Goal: Navigation & Orientation: Find specific page/section

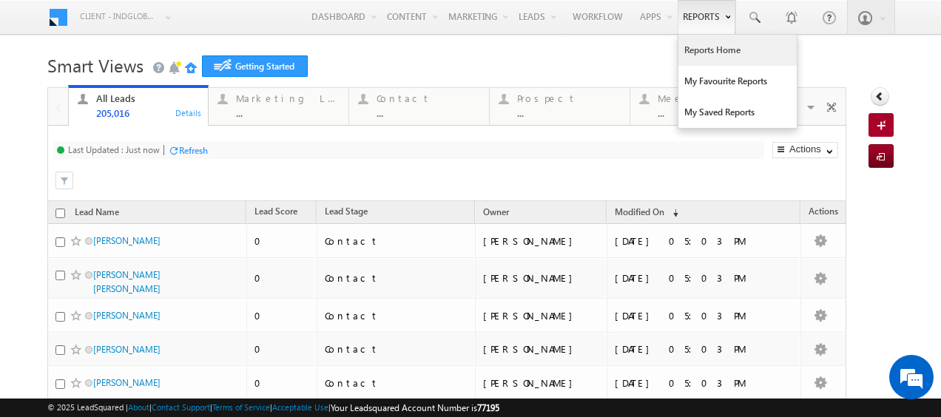
click at [717, 46] on link "Reports Home" at bounding box center [738, 50] width 118 height 31
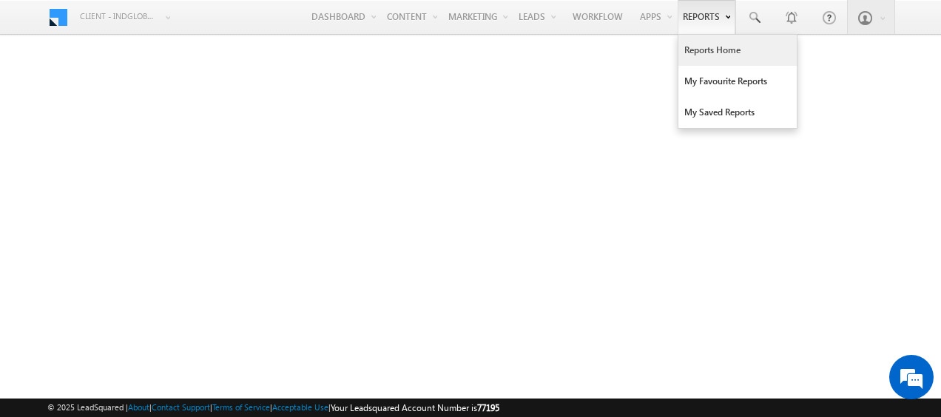
click at [710, 50] on link "Reports Home" at bounding box center [738, 50] width 118 height 31
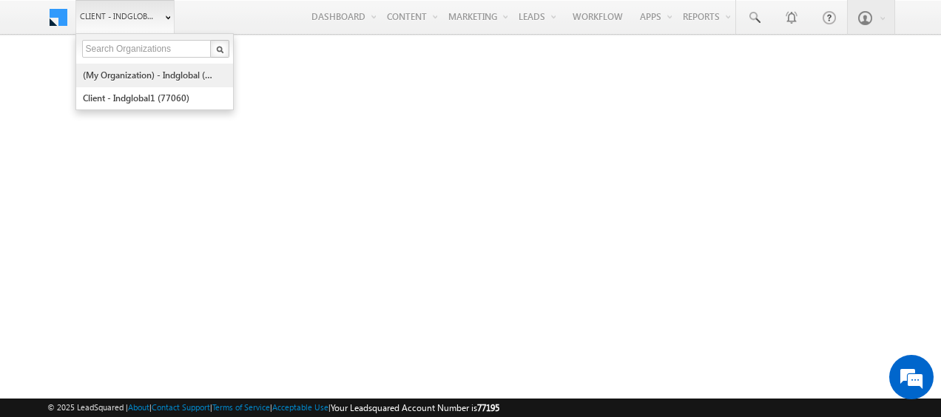
click at [159, 80] on link "(My Organization) - indglobal (48060)" at bounding box center [149, 75] width 135 height 23
